Goal: Navigation & Orientation: Find specific page/section

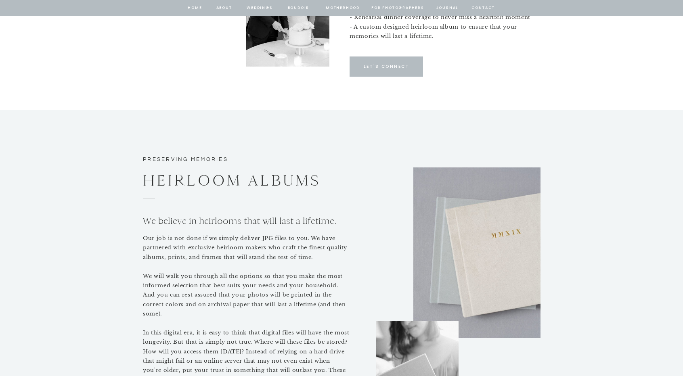
scroll to position [3431, 0]
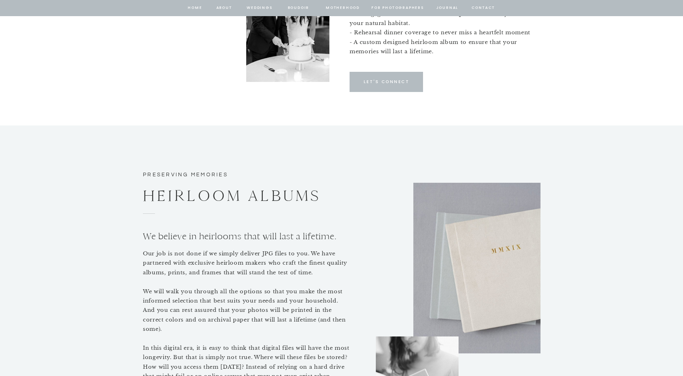
click at [386, 6] on nav "for photographers" at bounding box center [397, 7] width 52 height 7
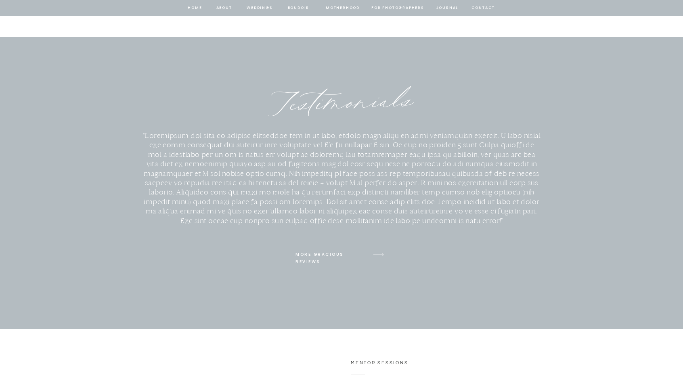
scroll to position [624, 0]
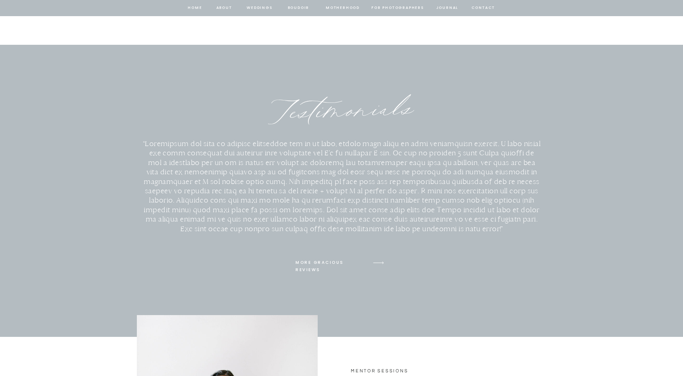
click at [198, 7] on nav "home" at bounding box center [194, 7] width 15 height 7
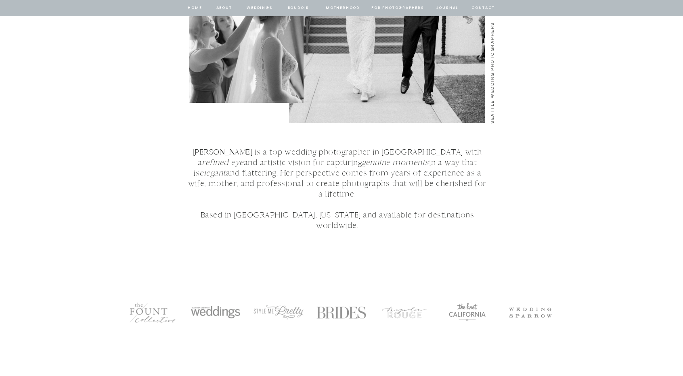
scroll to position [1534, 0]
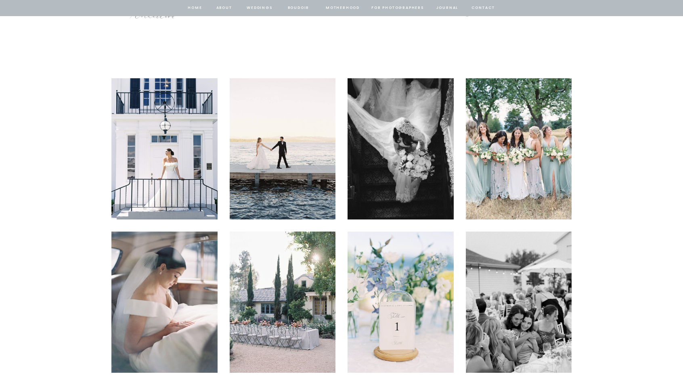
click at [174, 170] on img at bounding box center [164, 148] width 106 height 141
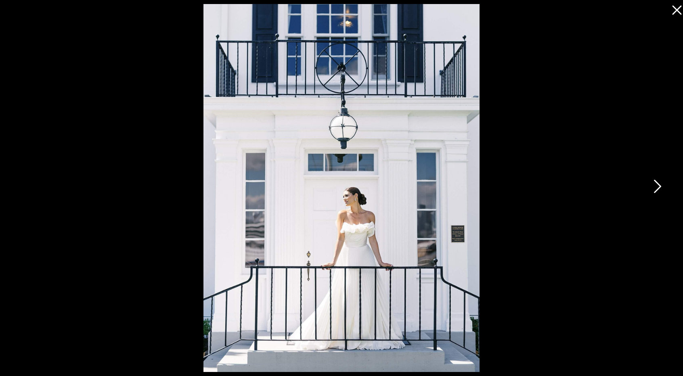
click at [654, 186] on icon at bounding box center [657, 188] width 20 height 24
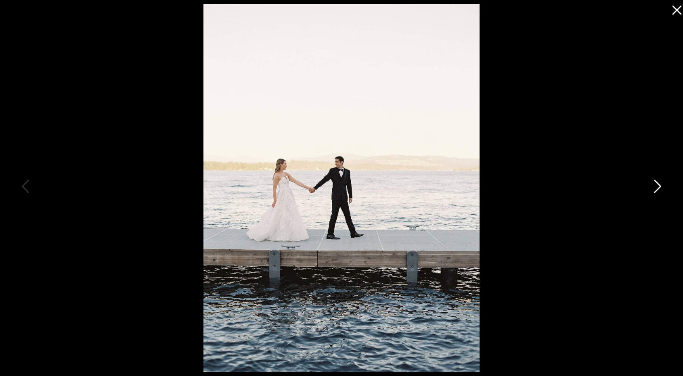
click at [654, 186] on icon at bounding box center [657, 188] width 20 height 24
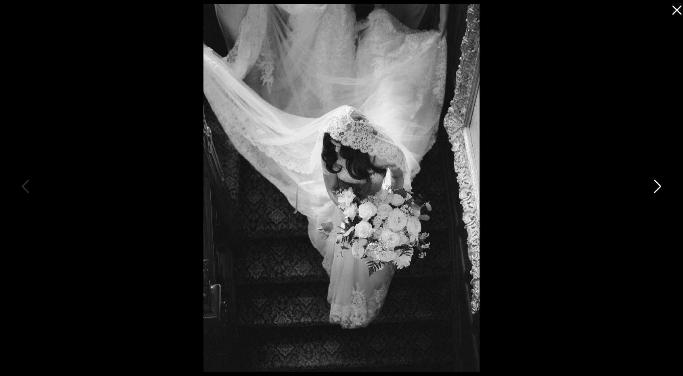
click at [654, 186] on icon at bounding box center [657, 188] width 20 height 24
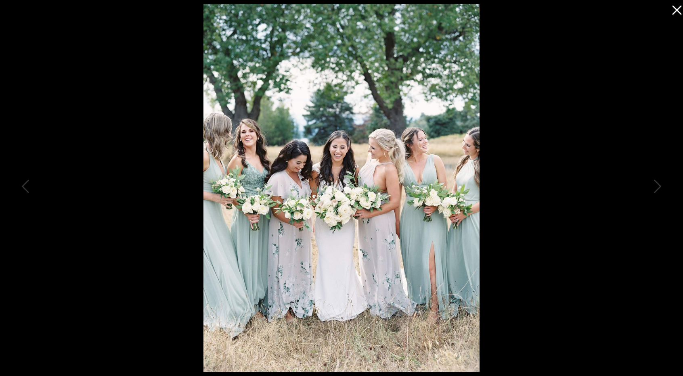
click at [676, 5] on icon at bounding box center [675, 8] width 16 height 16
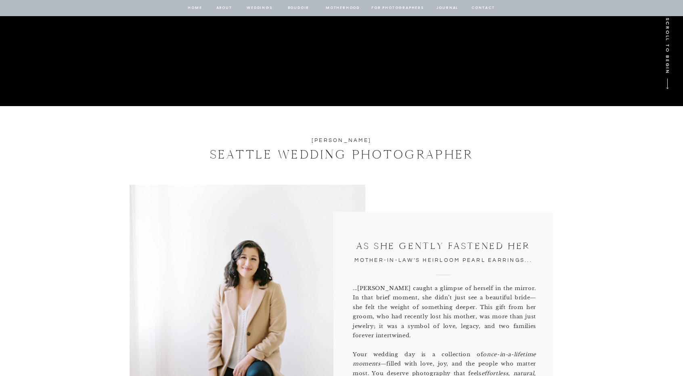
scroll to position [0, 0]
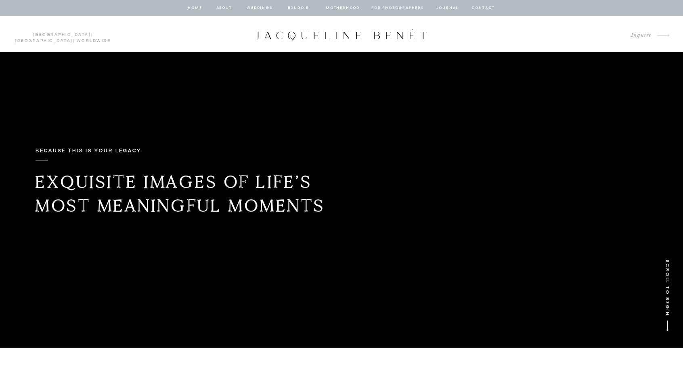
click at [293, 8] on nav "BOUDOIR" at bounding box center [298, 7] width 23 height 7
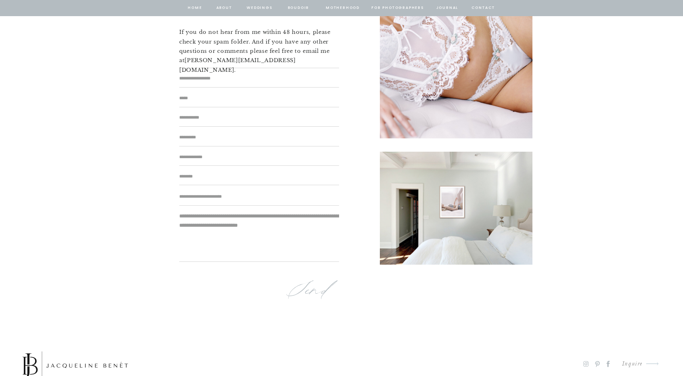
scroll to position [5278, 0]
